Goal: Task Accomplishment & Management: Complete application form

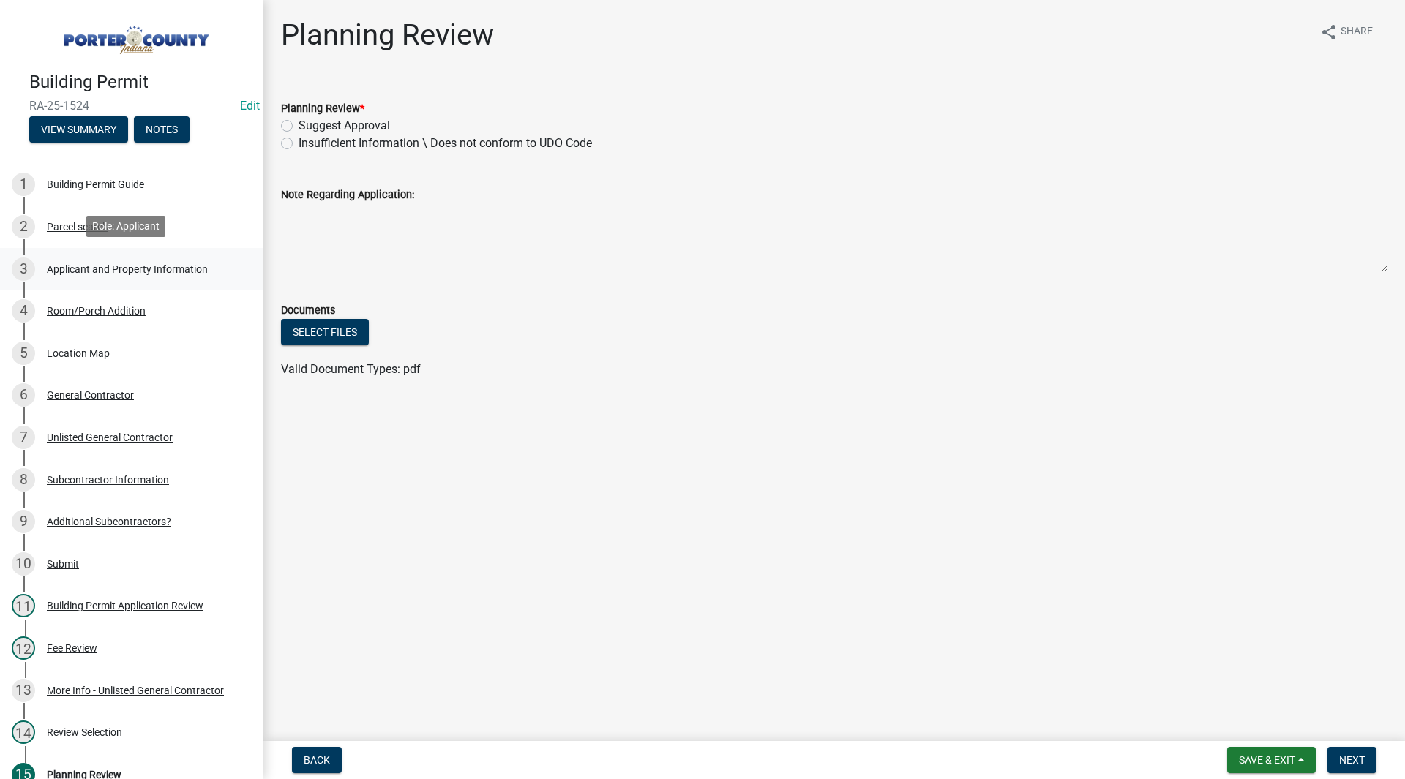
click at [119, 266] on div "Applicant and Property Information" at bounding box center [127, 269] width 161 height 10
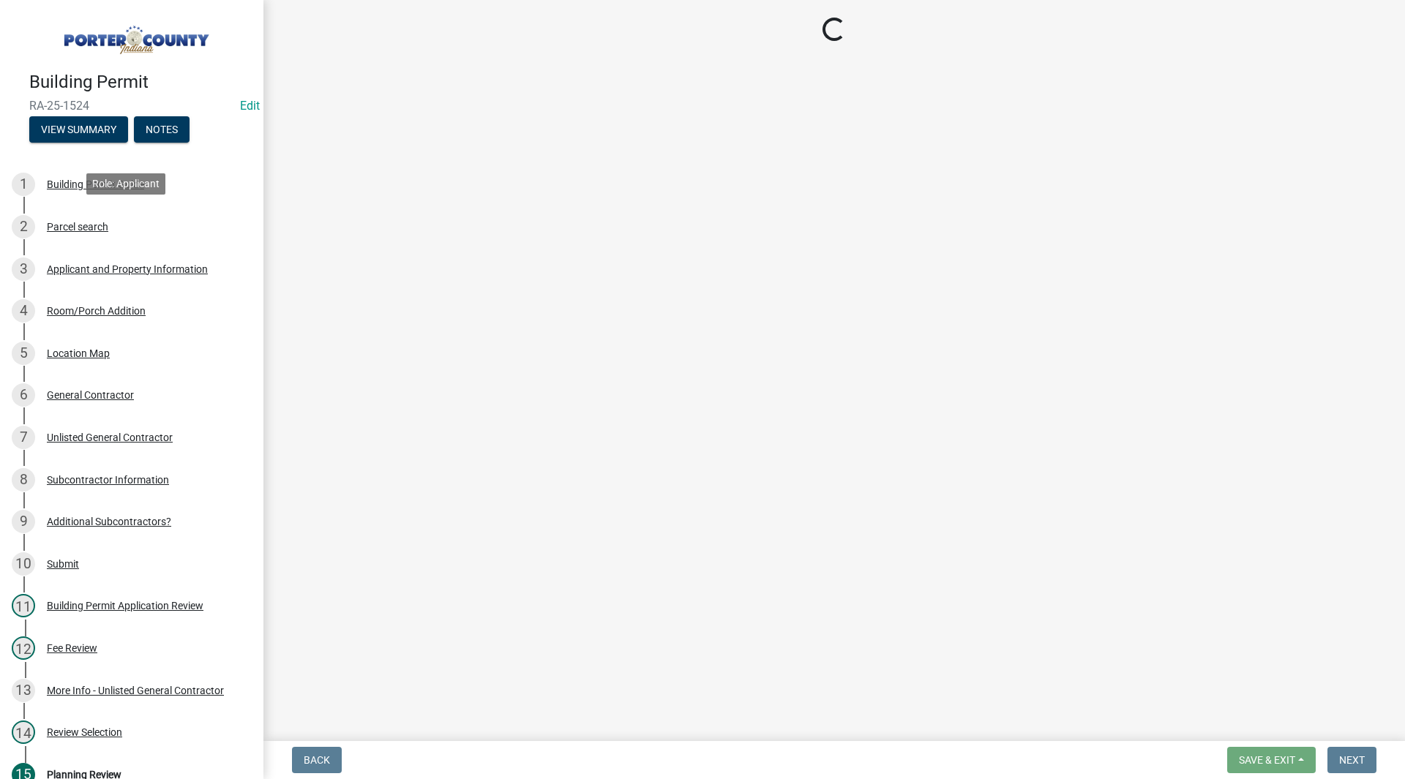
select select "6f5aa9ae-62ac-41bd-979a-9c71eae504cc"
select select "01d57b5a-7eb0-4072-b175-354c87f771f4"
select select "c8d9bed4-fb8e-49e4-81c1-b9d22bb8efef"
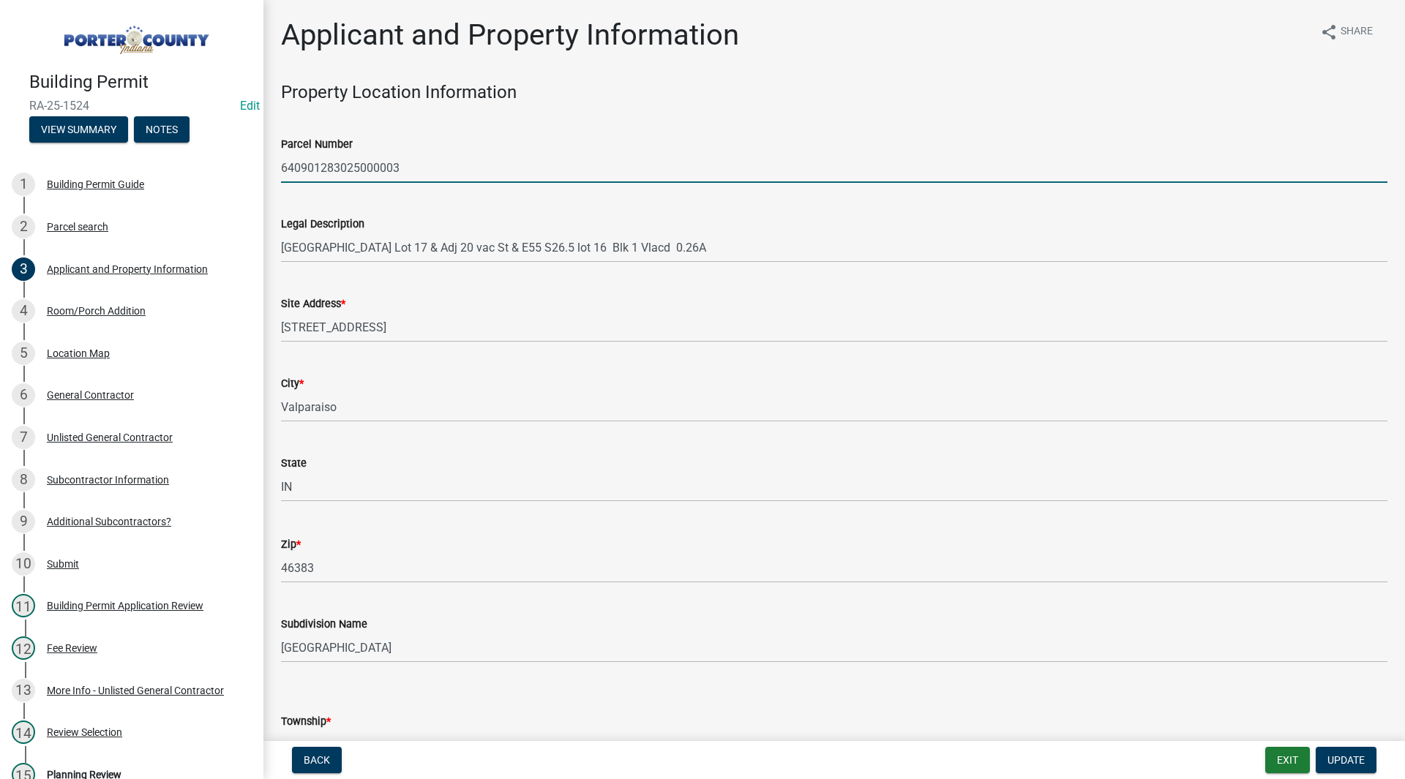
drag, startPoint x: 457, startPoint y: 162, endPoint x: 284, endPoint y: 173, distance: 173.8
click at [284, 173] on input "640901283025000003" at bounding box center [834, 168] width 1107 height 30
click at [342, 214] on div "Legal Description Hillcrest Park Lot 17 & Adj 20 vac St & E55 S26.5 lot 16 Blk …" at bounding box center [834, 229] width 1107 height 68
click at [414, 272] on wm-data-entity-input "Legal Description Hillcrest Park Lot 17 & Adj 20 vac St & E55 S26.5 lot 16 Blk …" at bounding box center [834, 235] width 1107 height 80
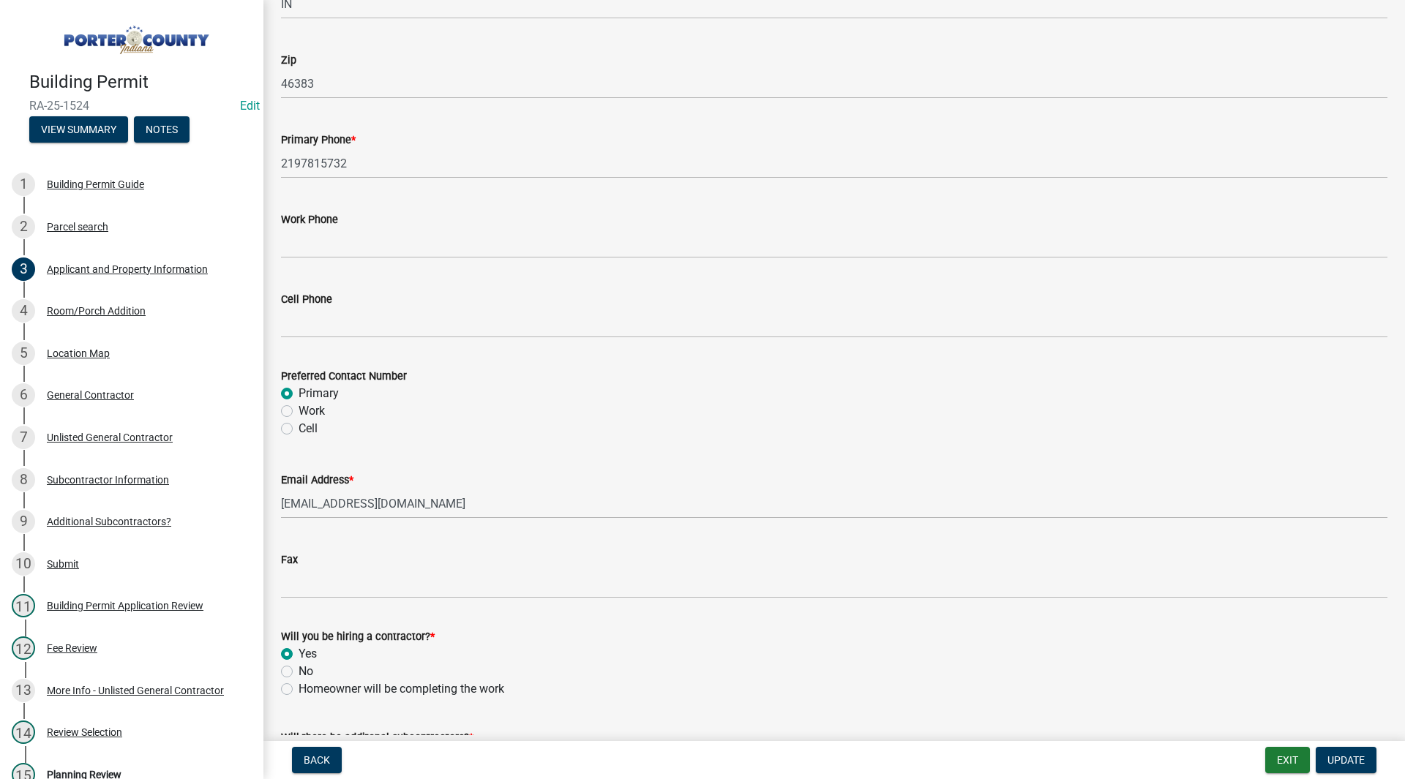
scroll to position [1959, 0]
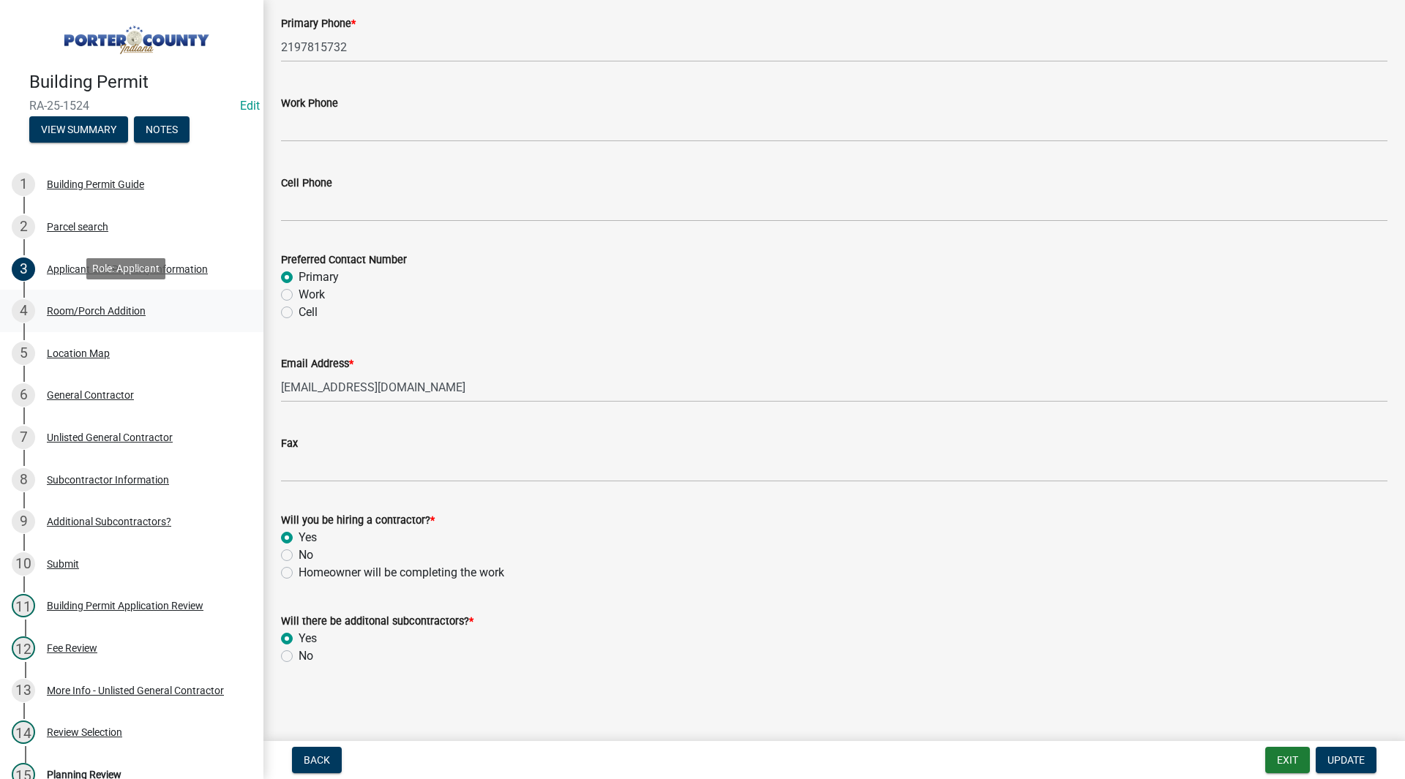
click at [119, 326] on link "4 Room/Porch Addition" at bounding box center [131, 311] width 263 height 42
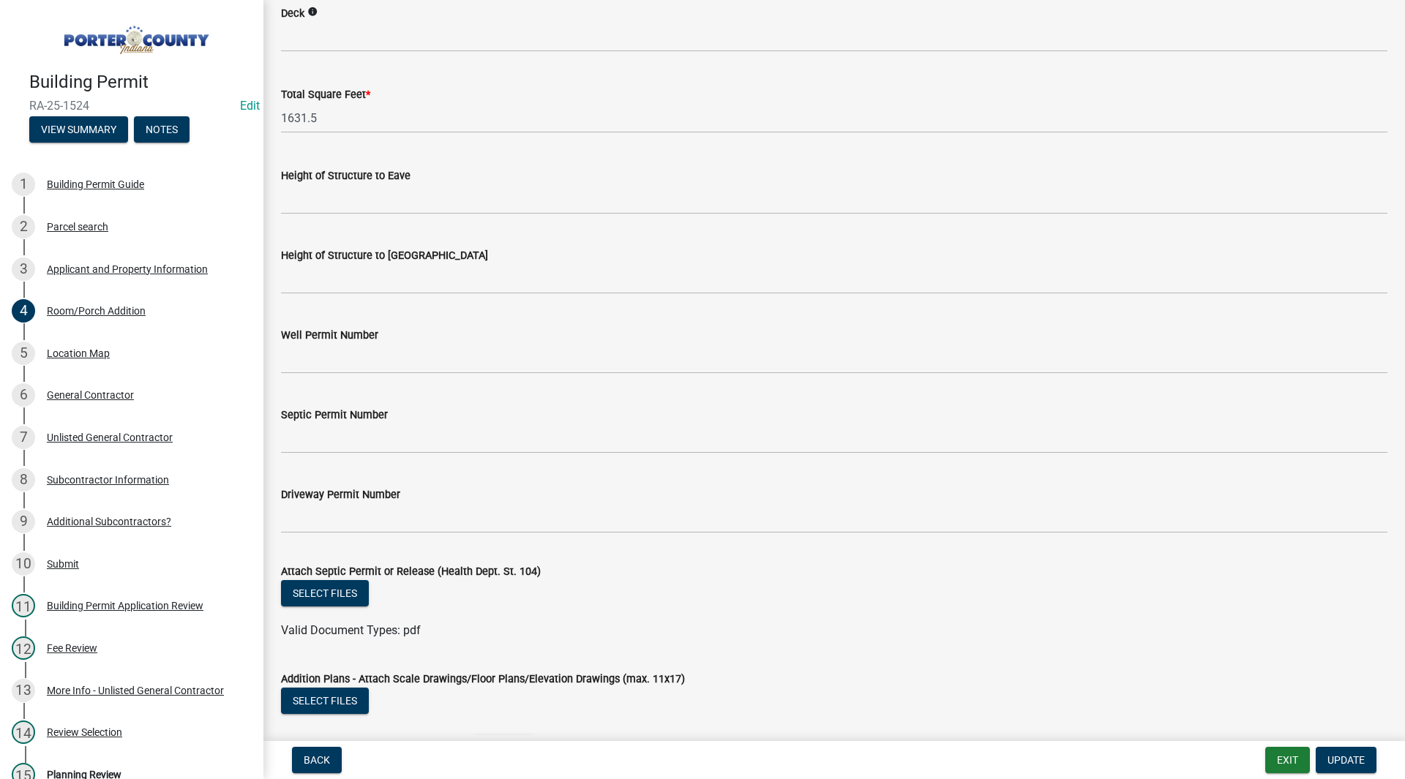
scroll to position [2584, 0]
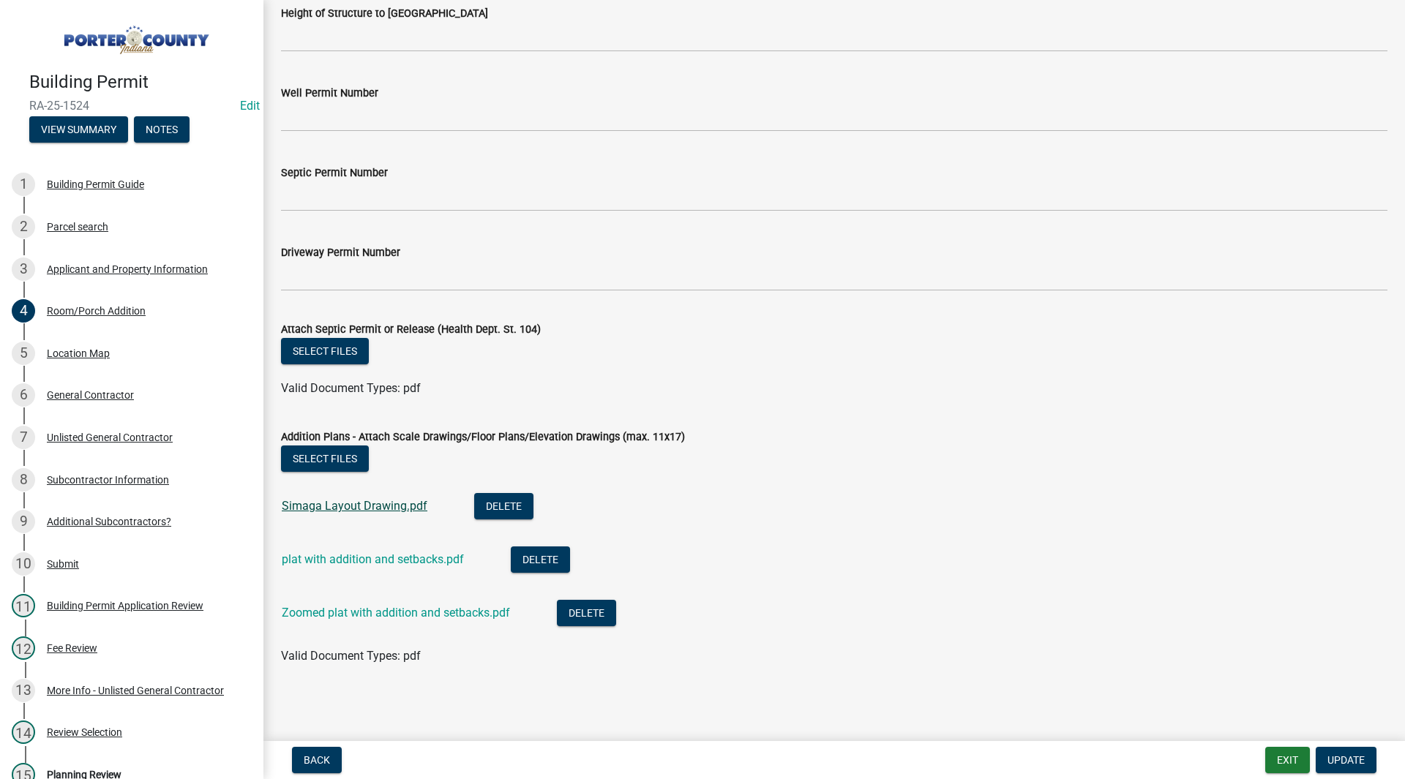
click at [404, 506] on link "Simaga Layout Drawing.pdf" at bounding box center [355, 506] width 146 height 14
click at [358, 553] on link "plat with addition and setbacks.pdf" at bounding box center [373, 560] width 182 height 14
click at [414, 610] on link "Zoomed plat with addition and setbacks.pdf" at bounding box center [396, 613] width 228 height 14
click at [89, 770] on div "Planning Review" at bounding box center [84, 775] width 75 height 10
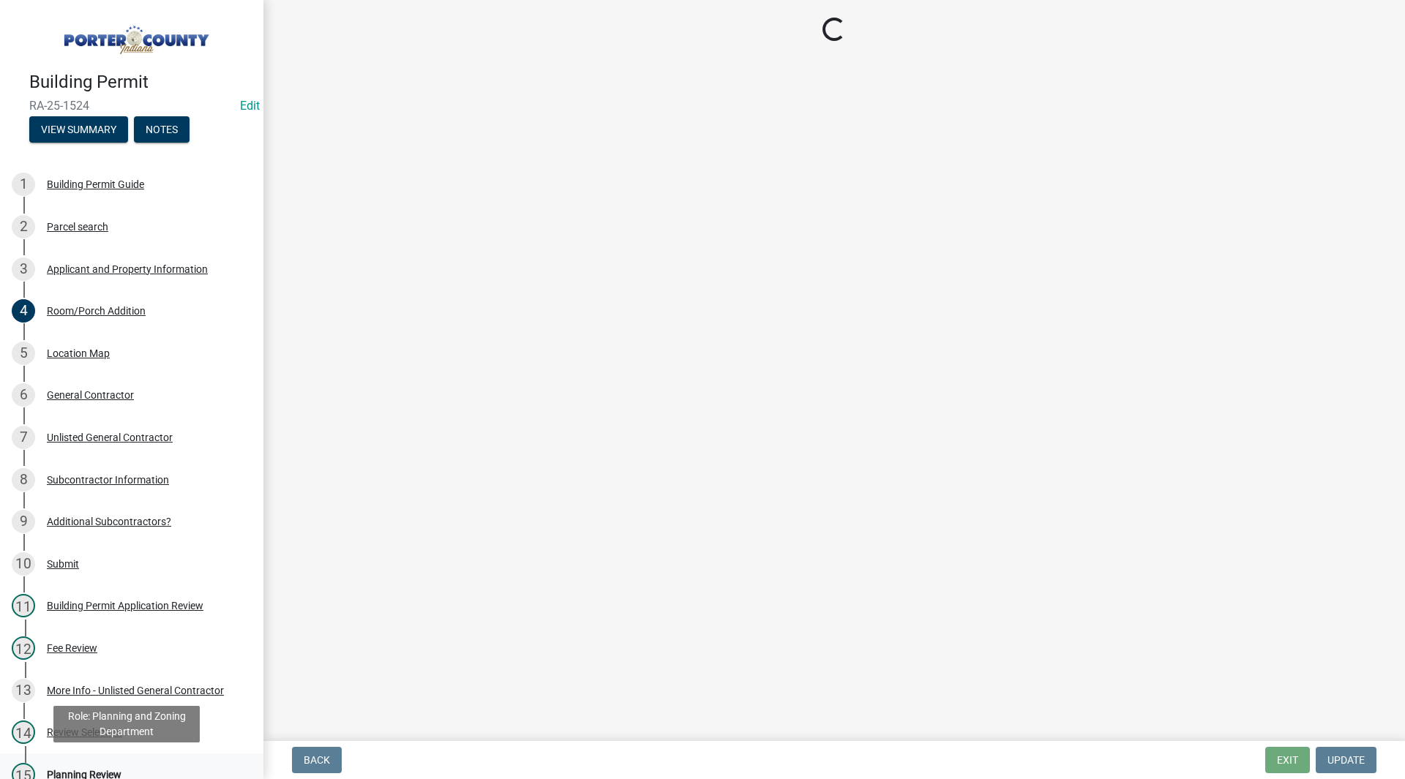
scroll to position [0, 0]
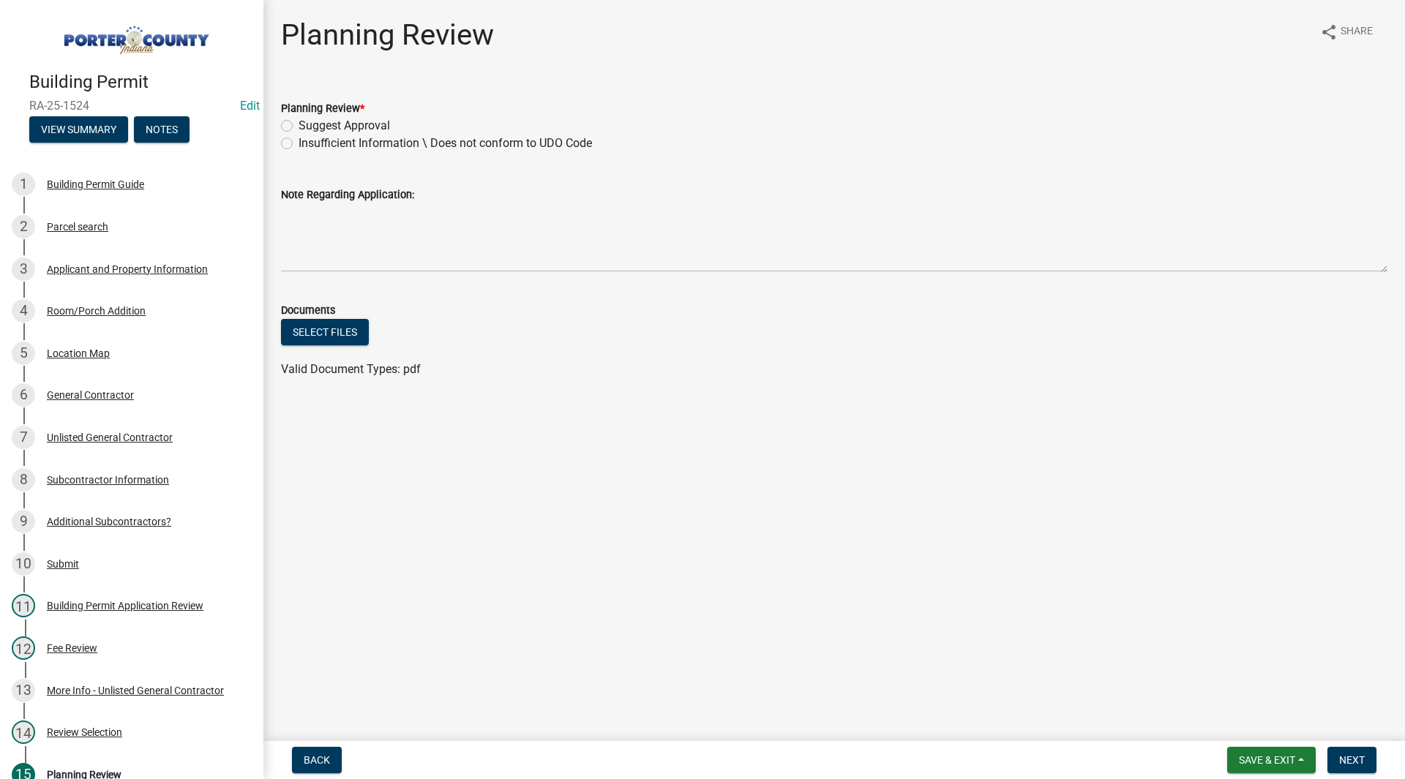
click at [343, 121] on label "Suggest Approval" at bounding box center [344, 126] width 91 height 18
click at [308, 121] on input "Suggest Approval" at bounding box center [304, 122] width 10 height 10
radio input "true"
click at [1353, 764] on span "Next" at bounding box center [1352, 761] width 26 height 12
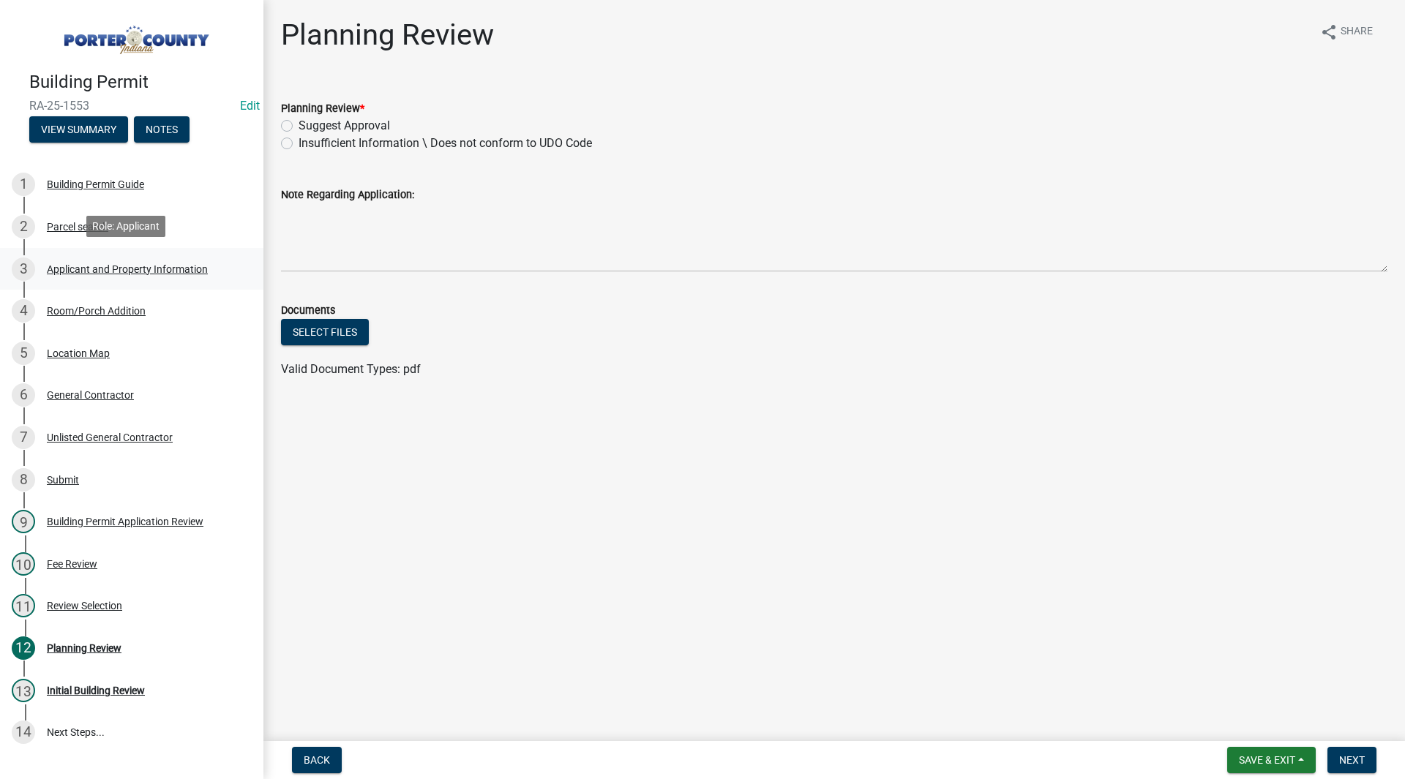
click at [111, 260] on div "3 Applicant and Property Information" at bounding box center [126, 269] width 228 height 23
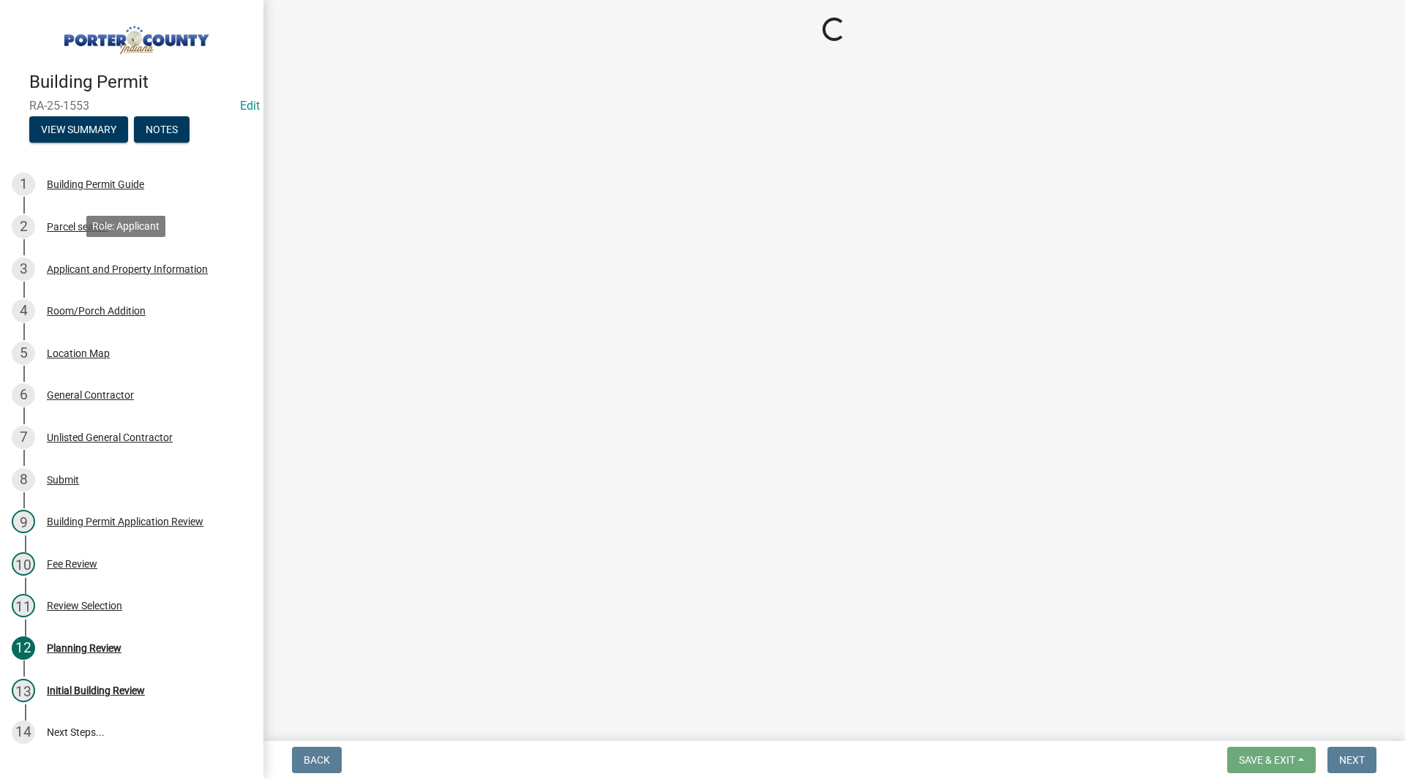
select select "6f5aa9ae-62ac-41bd-979a-9c71eae504cc"
select select "ea6751d4-6bf7-4a16-89ee-f7801ab82aa1"
select select "92efe679-05f4-414a-9426-51627fba5de6"
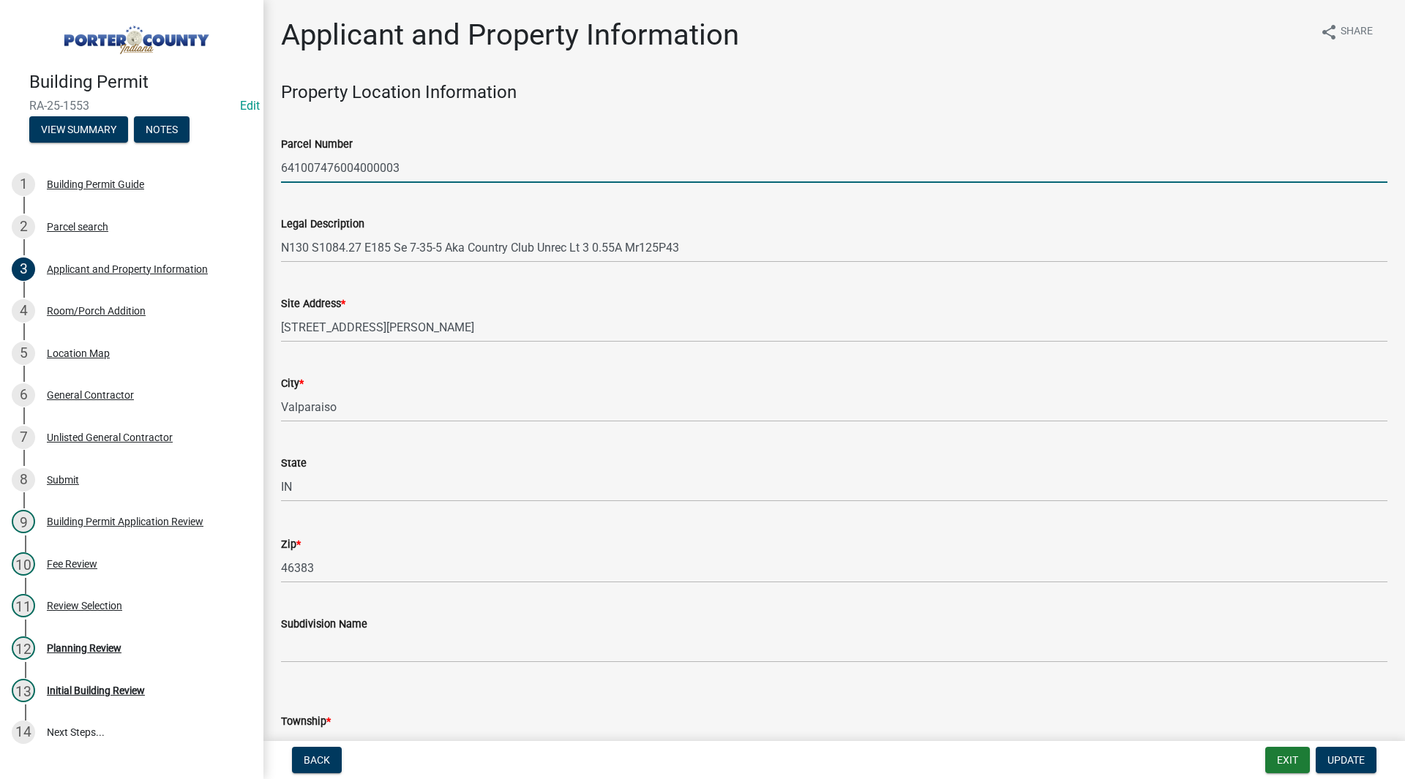
drag, startPoint x: 419, startPoint y: 172, endPoint x: 263, endPoint y: 154, distance: 157.7
click at [263, 154] on div "Building Permit RA-25-1553 Edit View Summary Notes 1 Building Permit Guide 2 Pa…" at bounding box center [702, 389] width 1405 height 779
click at [433, 291] on div "Site Address * [STREET_ADDRESS][PERSON_NAME]" at bounding box center [834, 308] width 1107 height 68
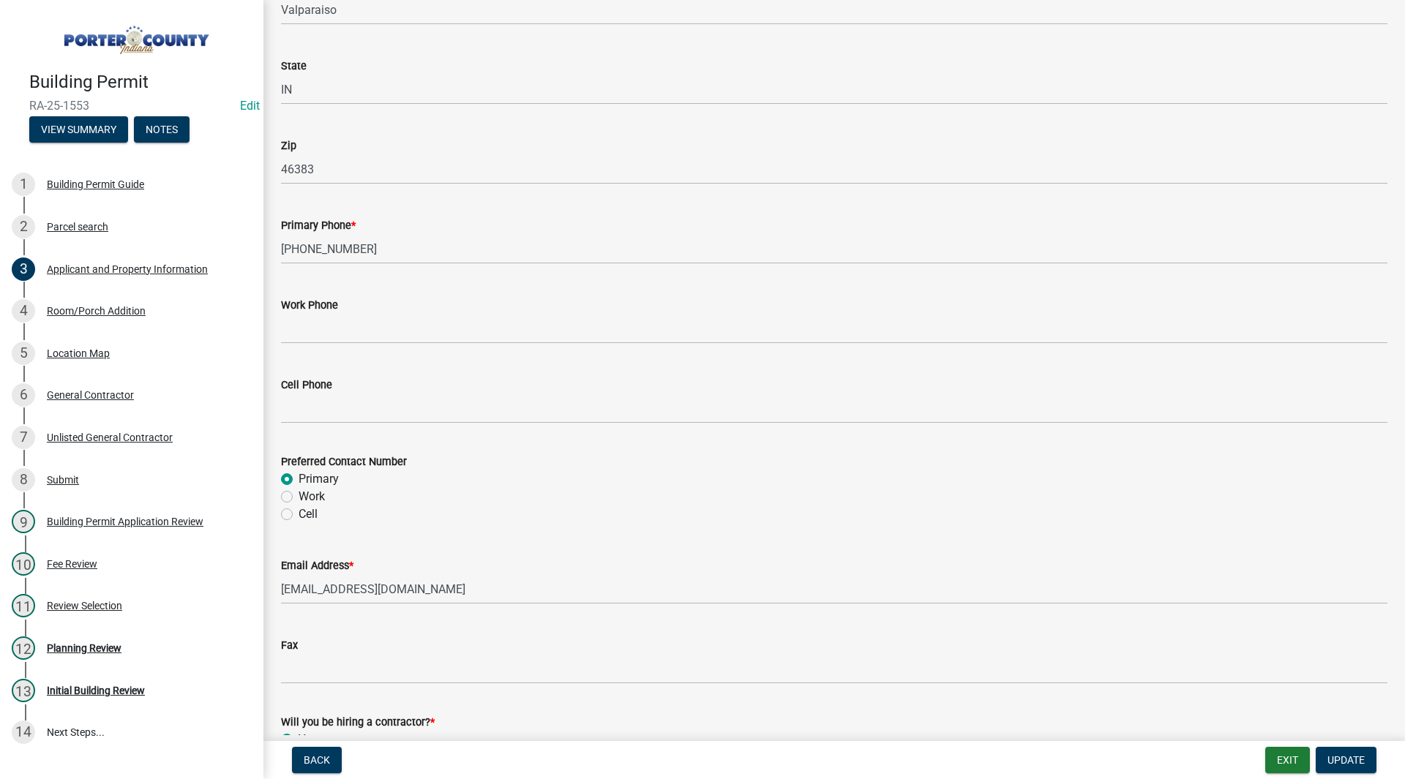
scroll to position [1959, 0]
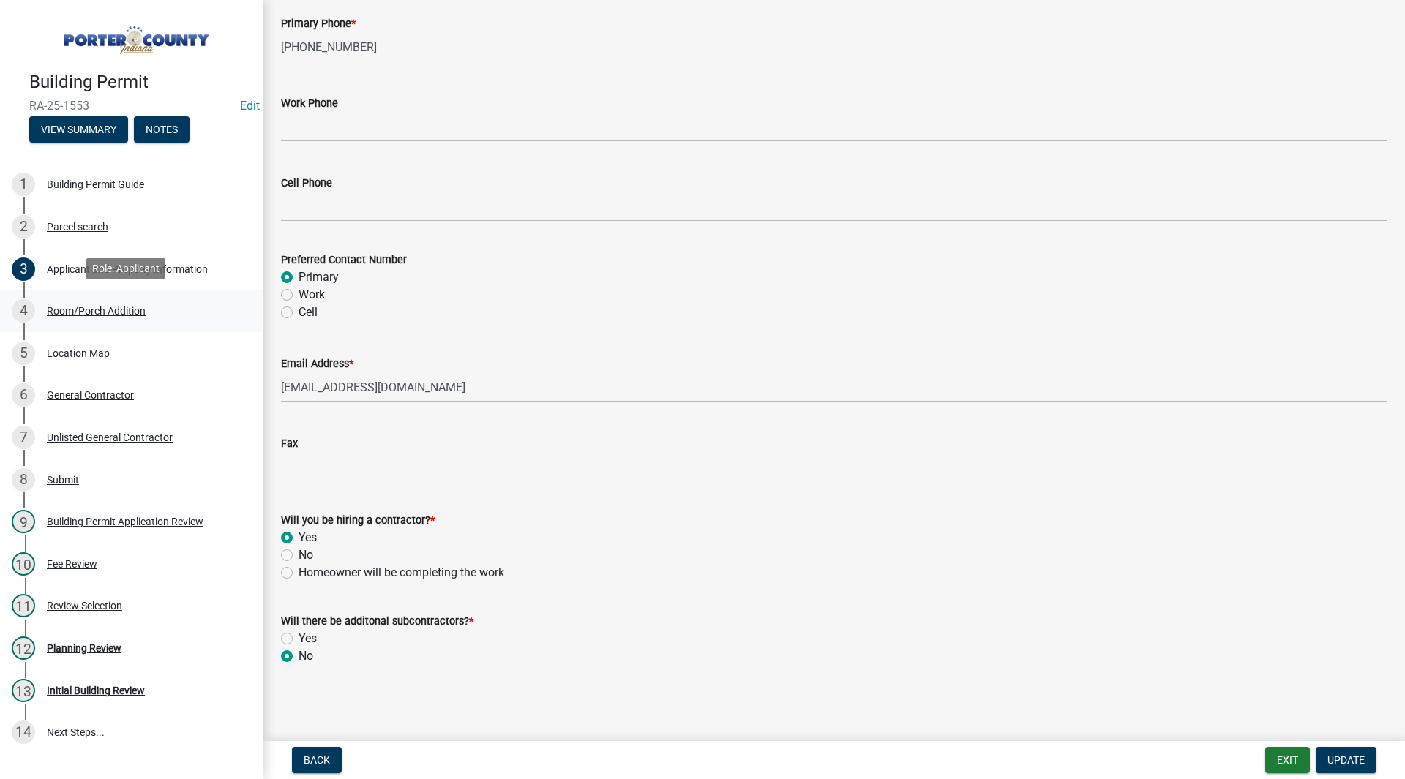
click at [171, 320] on div "4 Room/Porch Addition" at bounding box center [126, 310] width 228 height 23
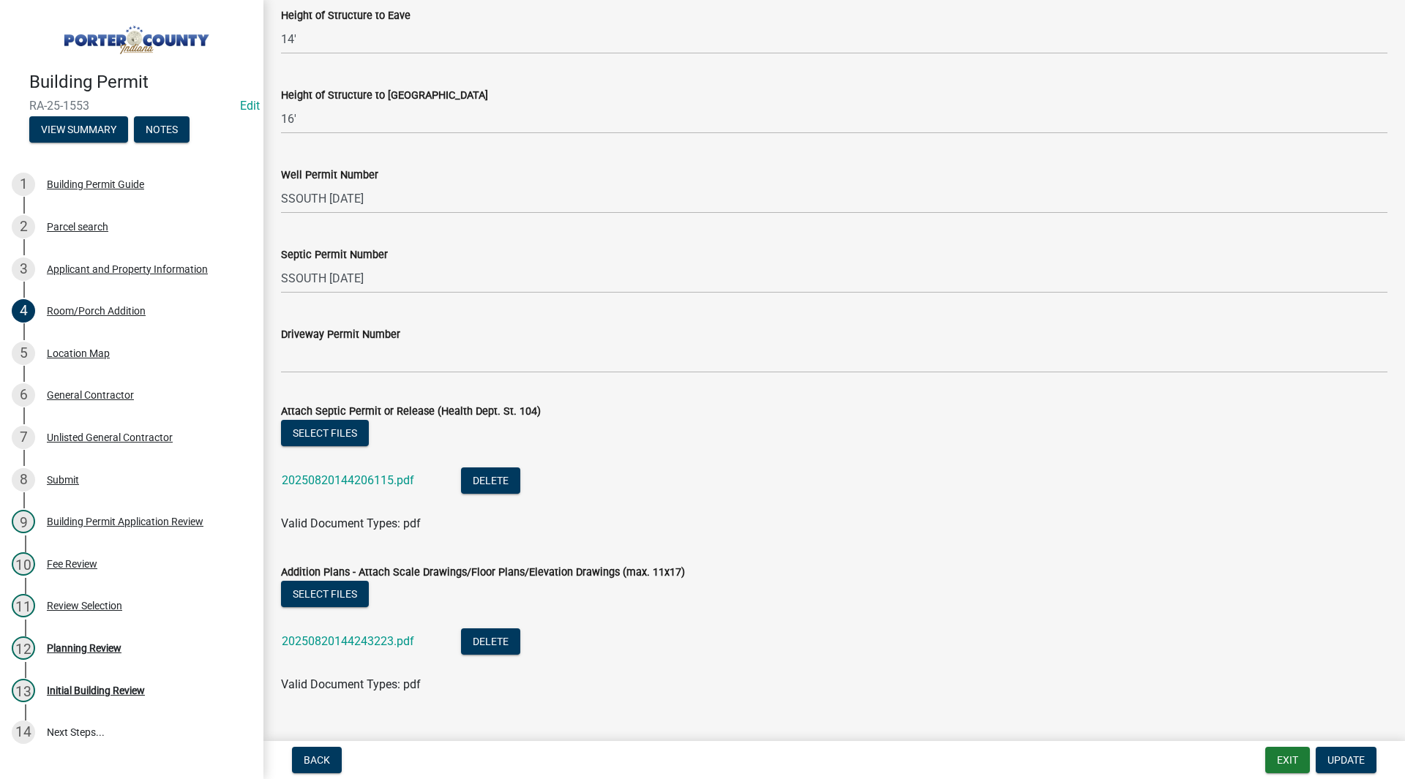
scroll to position [2531, 0]
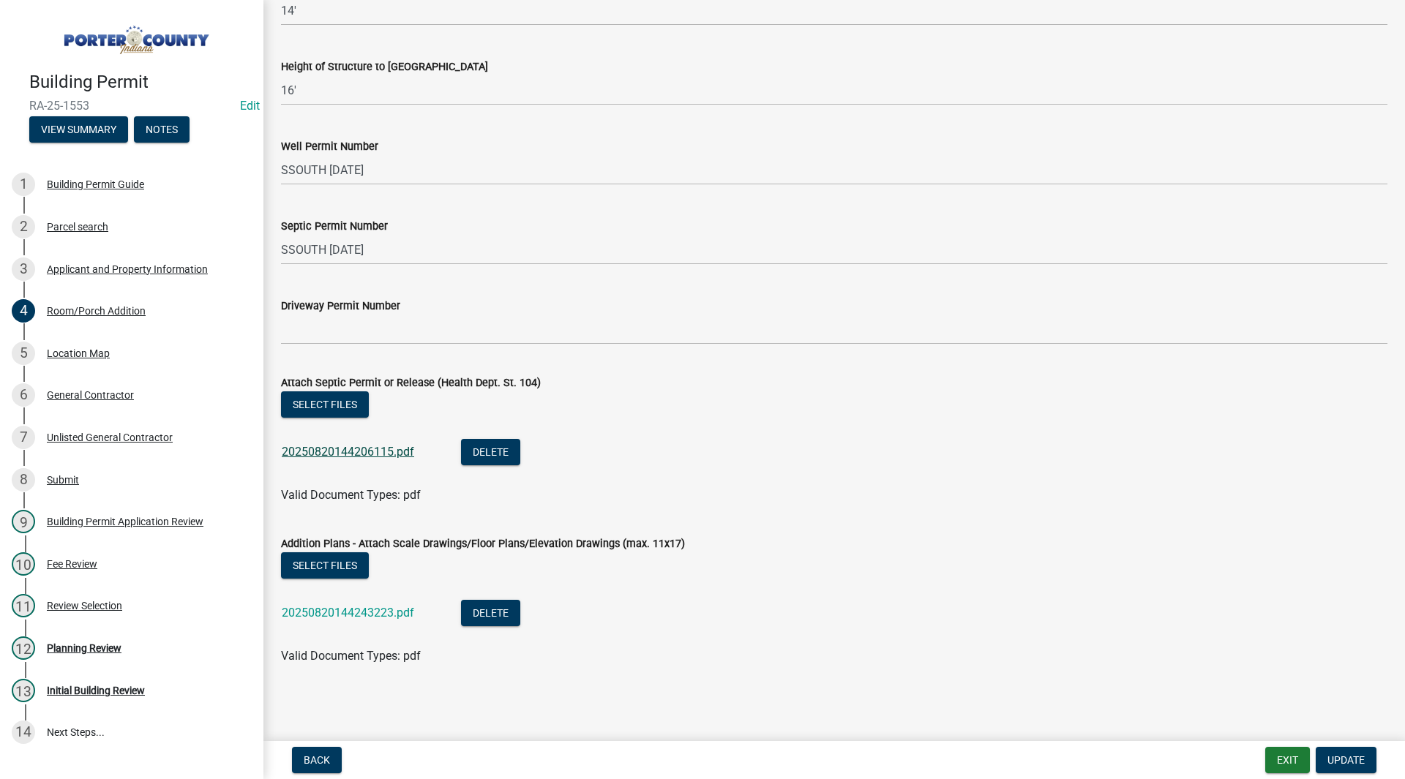
click at [338, 449] on link "20250820144206115.pdf" at bounding box center [348, 452] width 132 height 14
click at [356, 616] on link "20250820144243223.pdf" at bounding box center [348, 613] width 132 height 14
click at [75, 658] on div "12 Planning Review" at bounding box center [126, 648] width 228 height 23
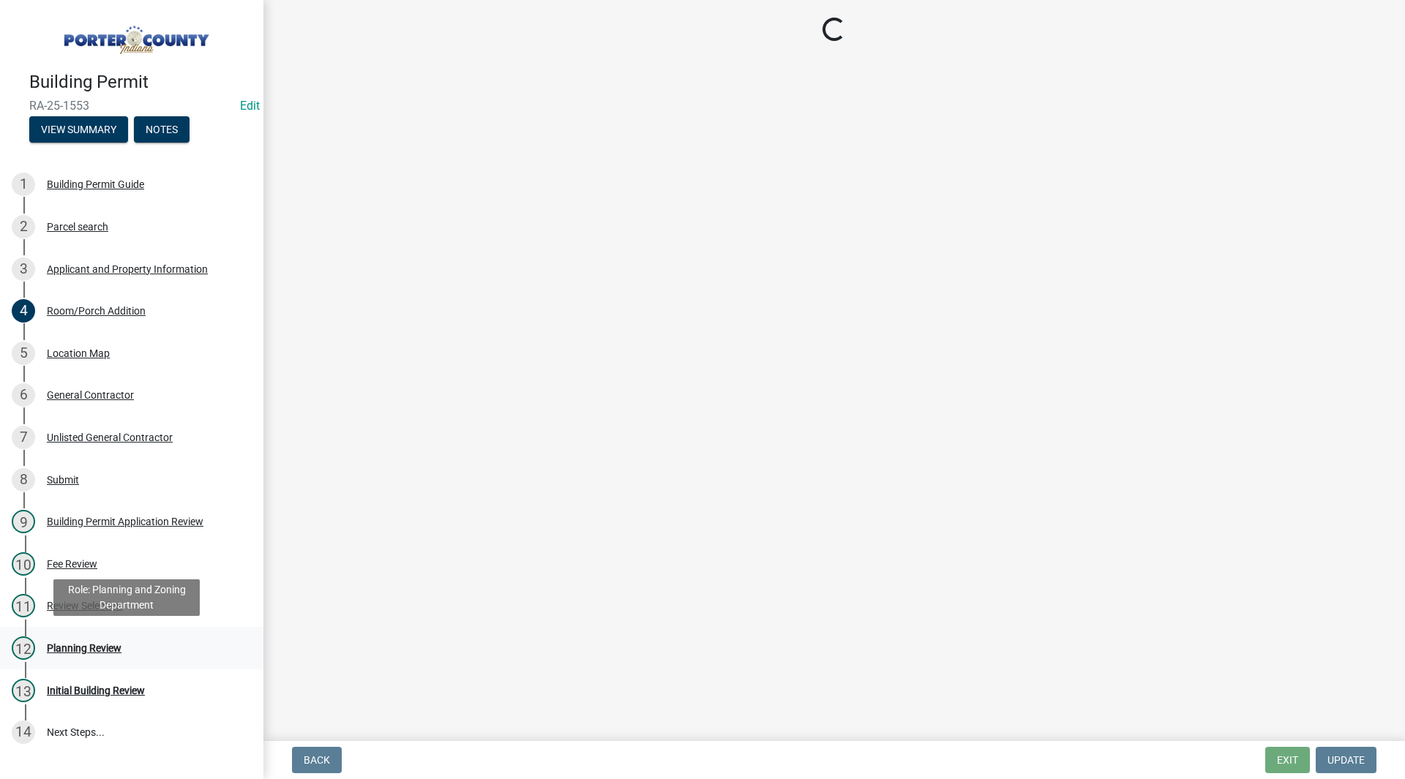
scroll to position [0, 0]
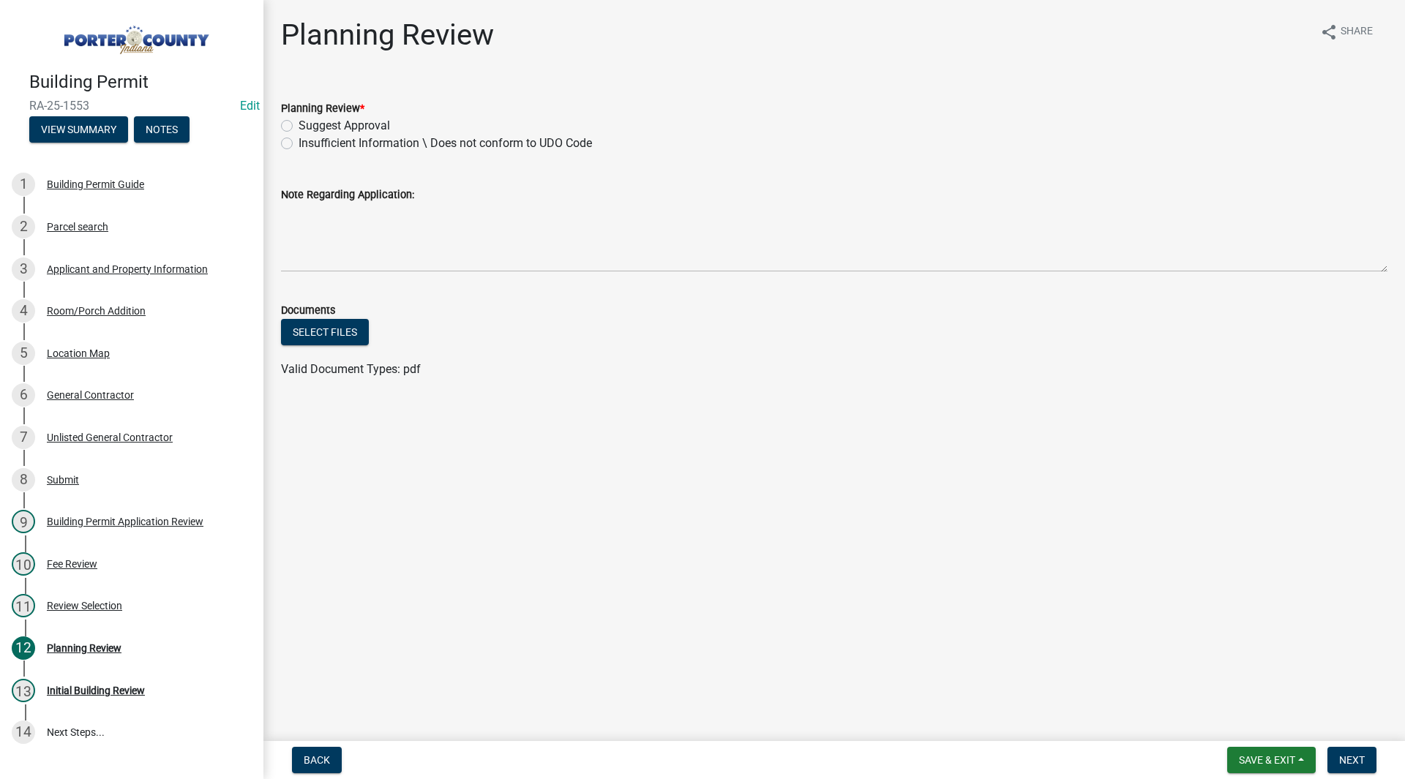
click at [372, 125] on label "Suggest Approval" at bounding box center [344, 126] width 91 height 18
click at [308, 125] on input "Suggest Approval" at bounding box center [304, 122] width 10 height 10
radio input "true"
click at [1350, 749] on button "Next" at bounding box center [1352, 760] width 49 height 26
